Goal: Transaction & Acquisition: Purchase product/service

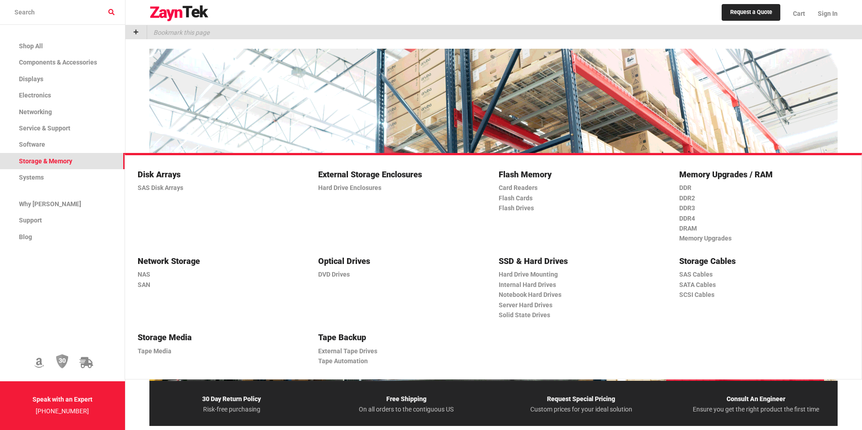
click at [46, 159] on span "Storage & Memory" at bounding box center [45, 160] width 53 height 7
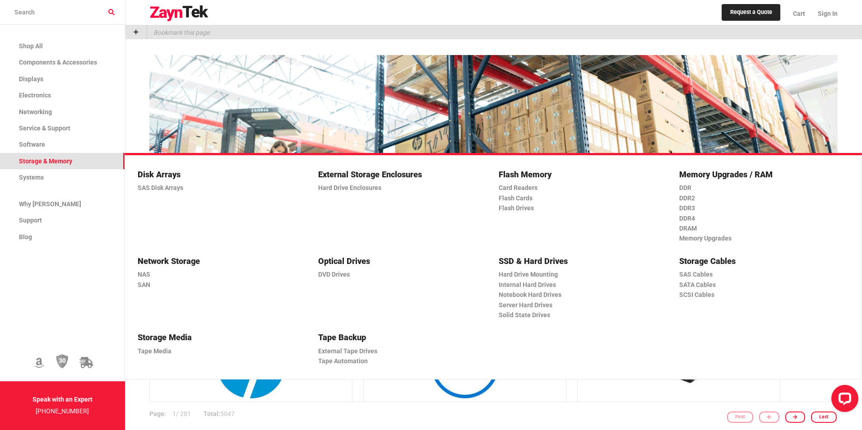
click at [545, 256] on h5 "SSD & Hard Drives" at bounding box center [580, 260] width 162 height 13
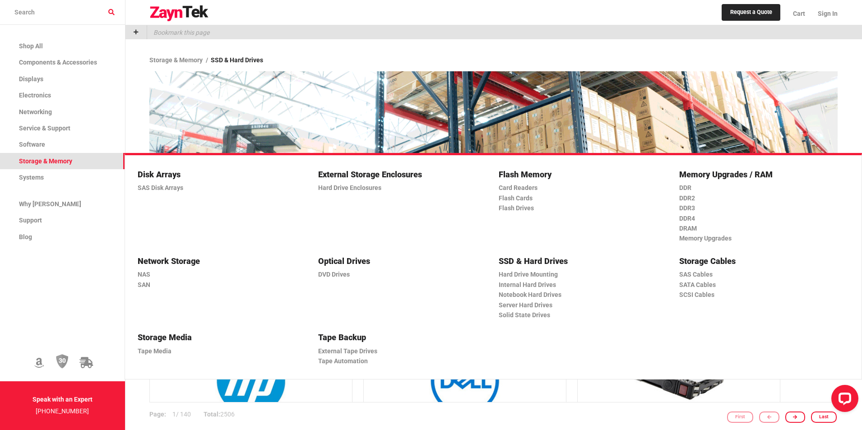
click at [534, 258] on h5 "SSD & Hard Drives" at bounding box center [580, 260] width 162 height 13
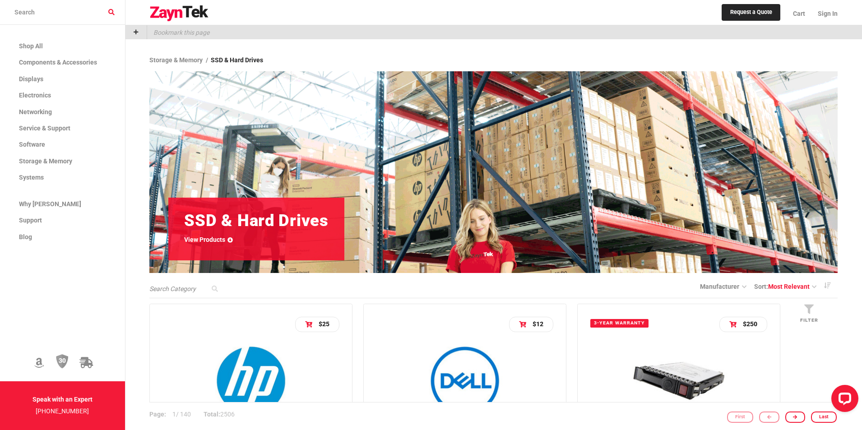
click at [73, 16] on input "search products" at bounding box center [62, 12] width 125 height 25
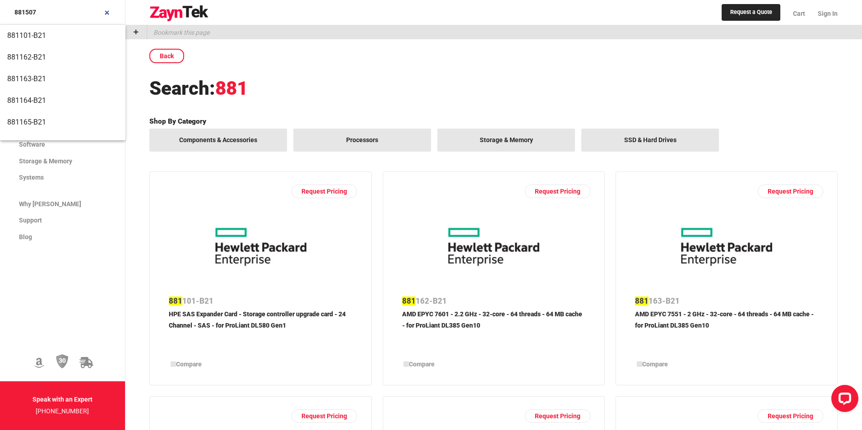
type input "881507"
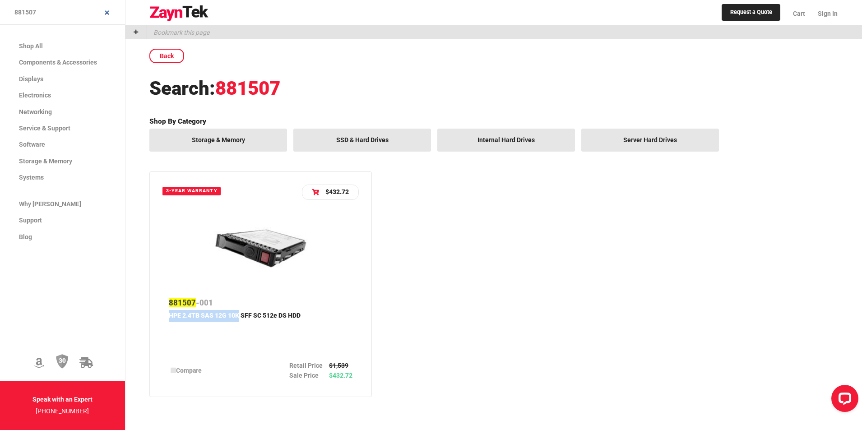
drag, startPoint x: 166, startPoint y: 315, endPoint x: 238, endPoint y: 321, distance: 72.4
click at [238, 321] on div "881507 -001 HPE 2.4TB SAS 12G 10K SFF SC 512e DS HDD Compare Retail Price $1,53…" at bounding box center [260, 338] width 196 height 91
copy p "HPE 2.4TB SAS 12G 10K"
